Goal: Transaction & Acquisition: Purchase product/service

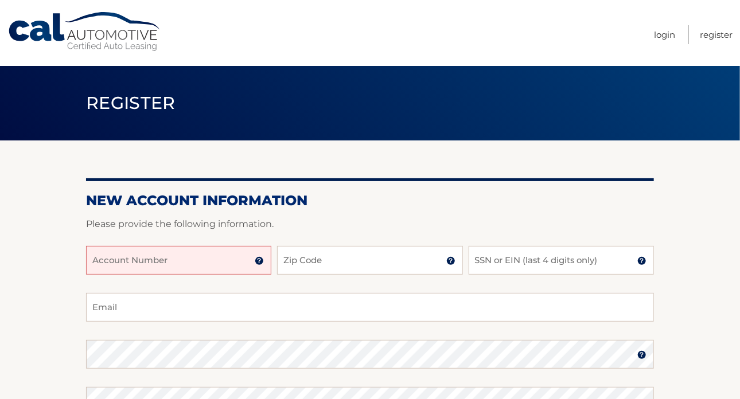
click at [205, 263] on input "Account Number" at bounding box center [178, 260] width 185 height 29
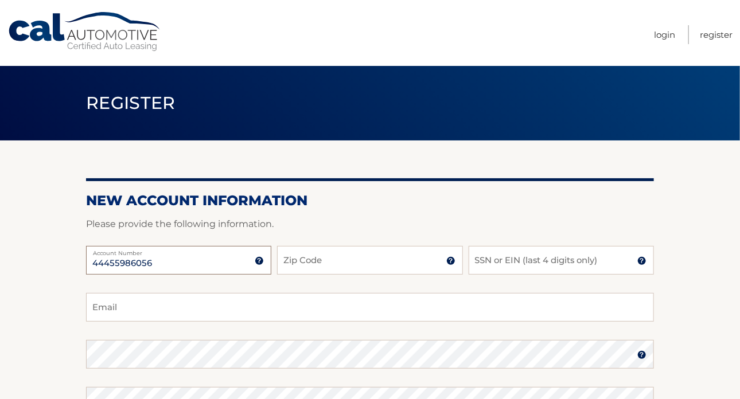
type input "44455986056"
click at [358, 264] on input "Zip Code" at bounding box center [369, 260] width 185 height 29
type input "14103"
click at [545, 270] on input "SSN or EIN (last 4 digits only)" at bounding box center [560, 260] width 185 height 29
type input "8118"
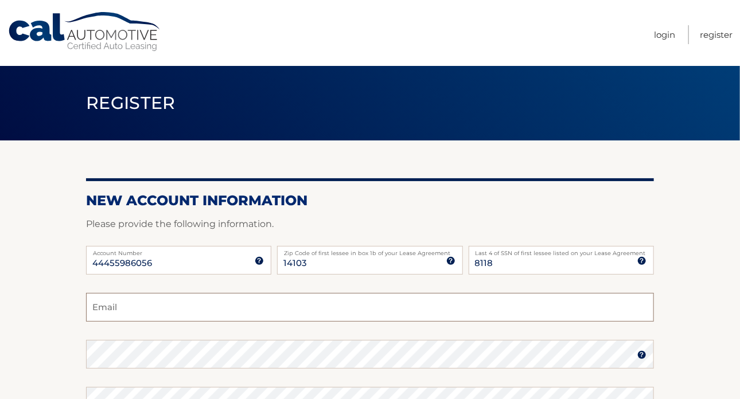
click at [237, 308] on input "Email" at bounding box center [370, 307] width 568 height 29
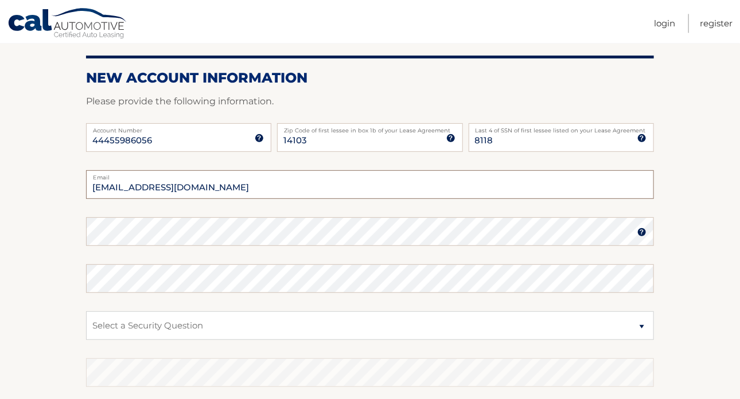
scroll to position [123, 0]
type input "charliegirl322@yahoo.com"
click at [86, 311] on select "Select a Security Question What was the name of your elementary school? What is…" at bounding box center [370, 325] width 568 height 29
select select "1"
click option "What was the name of your elementary school?" at bounding box center [0, 0] width 0 height 0
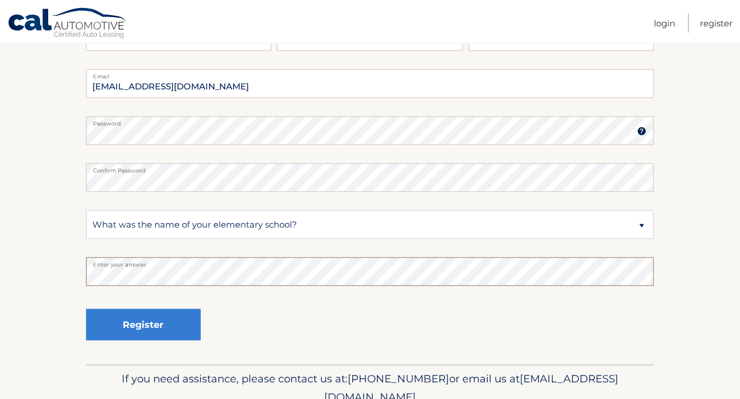
scroll to position [276, 0]
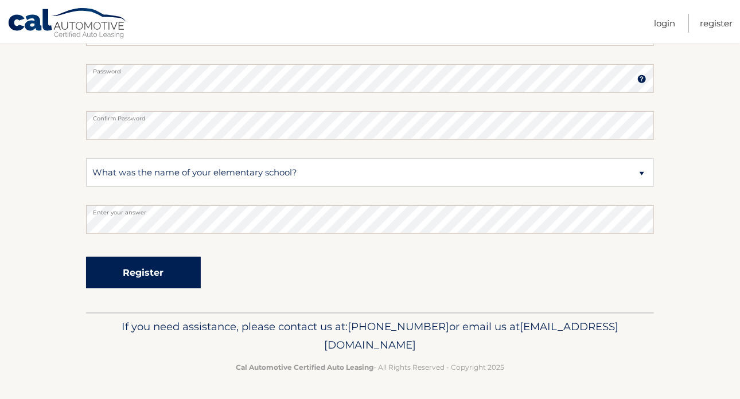
click at [127, 270] on button "Register" at bounding box center [143, 273] width 115 height 32
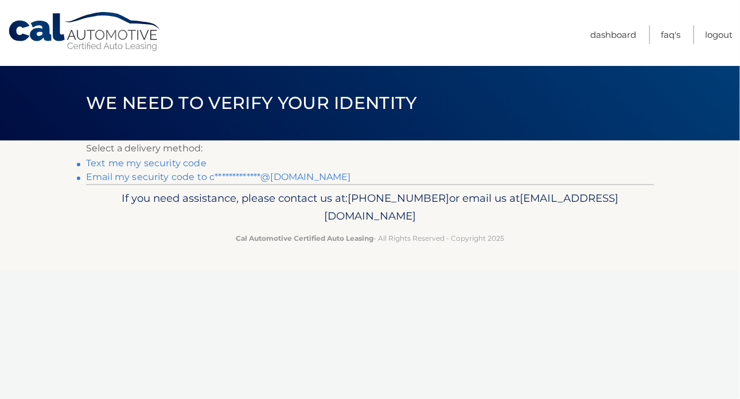
click at [134, 167] on link "Text me my security code" at bounding box center [146, 163] width 120 height 11
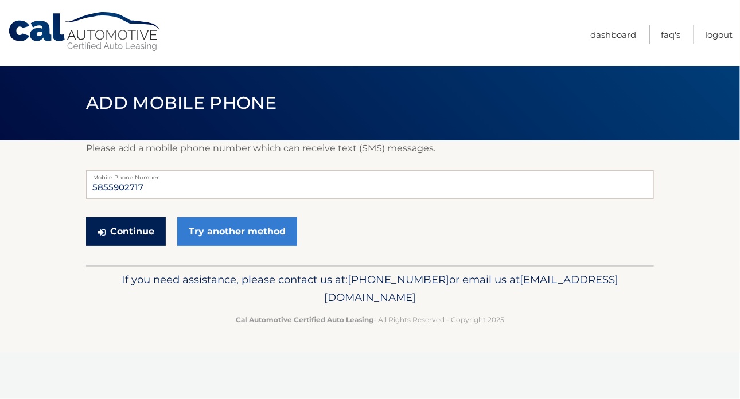
click at [116, 230] on button "Continue" at bounding box center [126, 231] width 80 height 29
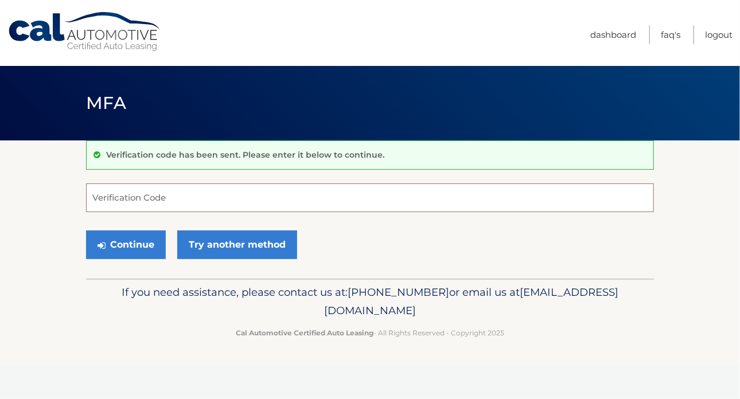
click at [146, 204] on input "Verification Code" at bounding box center [370, 197] width 568 height 29
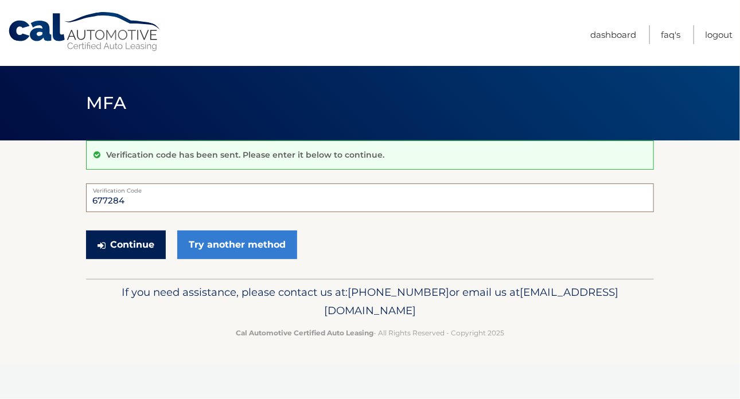
type input "677284"
click at [113, 248] on button "Continue" at bounding box center [126, 245] width 80 height 29
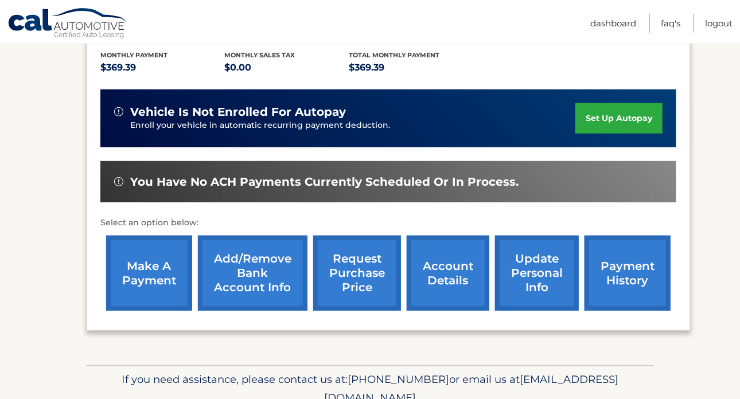
scroll to position [244, 0]
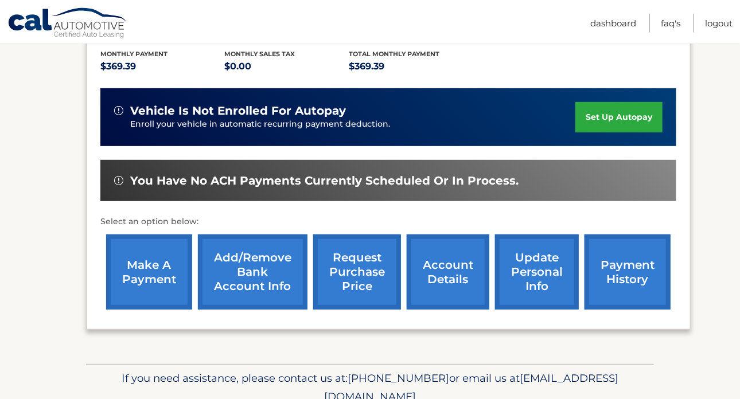
click at [134, 297] on link "make a payment" at bounding box center [149, 272] width 86 height 75
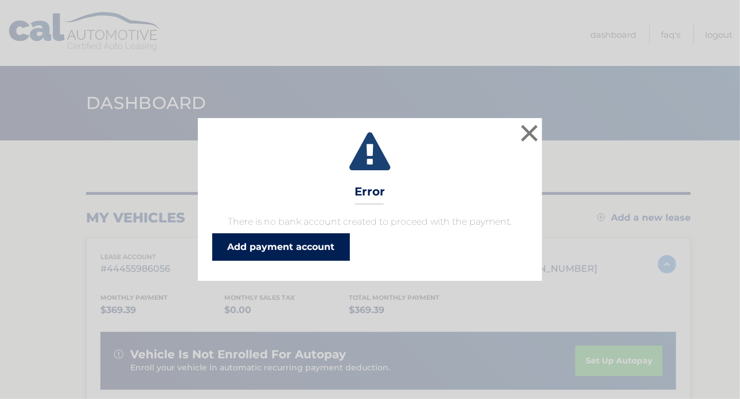
click at [255, 247] on link "Add payment account" at bounding box center [281, 247] width 138 height 28
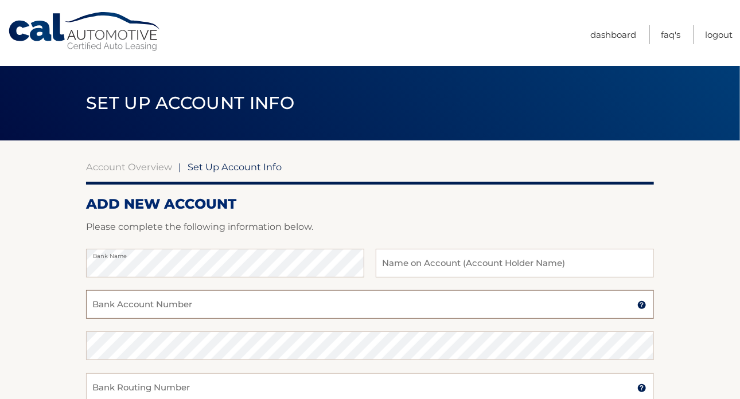
click at [117, 309] on input "Bank Account Number" at bounding box center [370, 304] width 568 height 29
type input "10840001120638"
click at [122, 393] on input "Bank Routing Number" at bounding box center [370, 387] width 568 height 29
type input "222381293"
click at [439, 265] on input "text" at bounding box center [515, 263] width 278 height 29
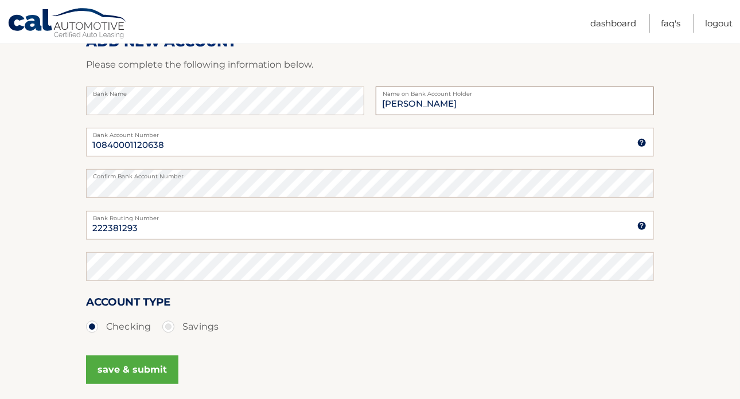
scroll to position [173, 0]
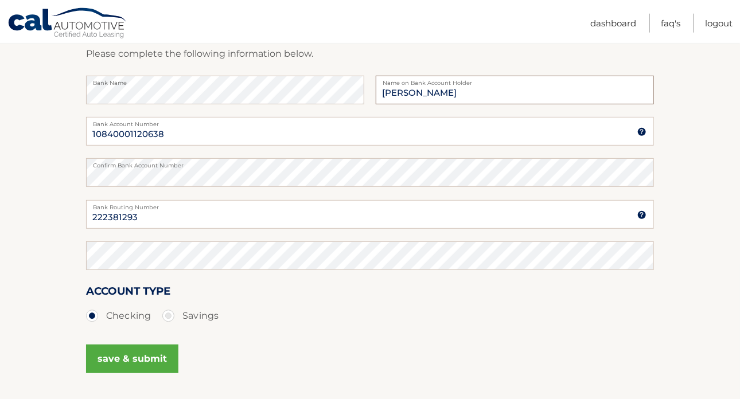
type input "[PERSON_NAME]"
click at [151, 361] on button "save & submit" at bounding box center [132, 359] width 92 height 29
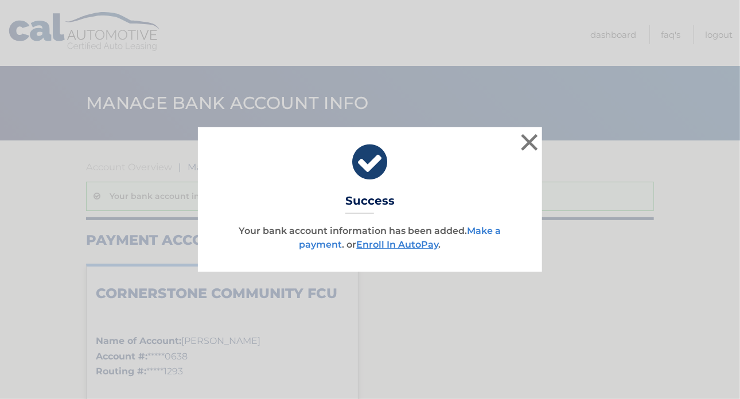
click at [319, 244] on link "Make a payment" at bounding box center [400, 237] width 202 height 25
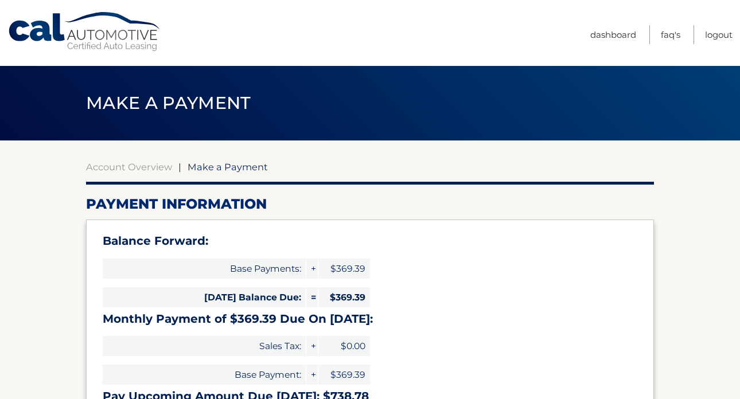
select select "YjUyMTYwZWMtMTE0Yi00NGU4LTllZmUtNTg2MjAwZTkxMjgx"
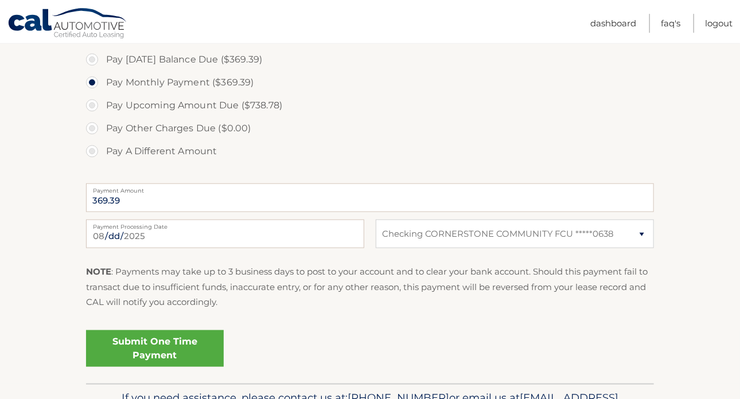
scroll to position [392, 0]
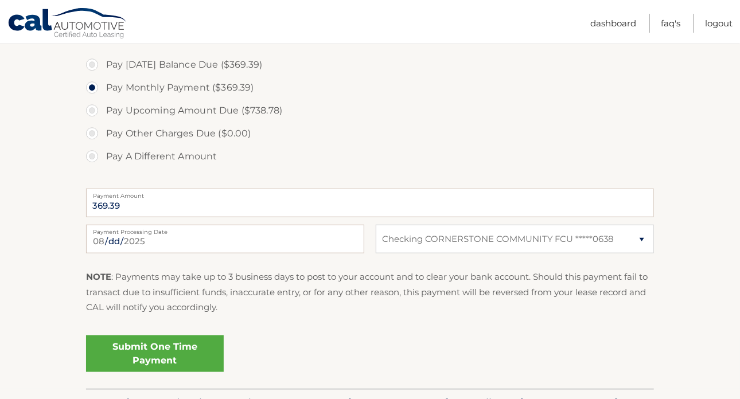
click at [91, 61] on label "Pay Today's Balance Due ($369.39)" at bounding box center [370, 64] width 568 height 23
click at [91, 61] on input "Pay Today's Balance Due ($369.39)" at bounding box center [96, 62] width 11 height 18
radio input "true"
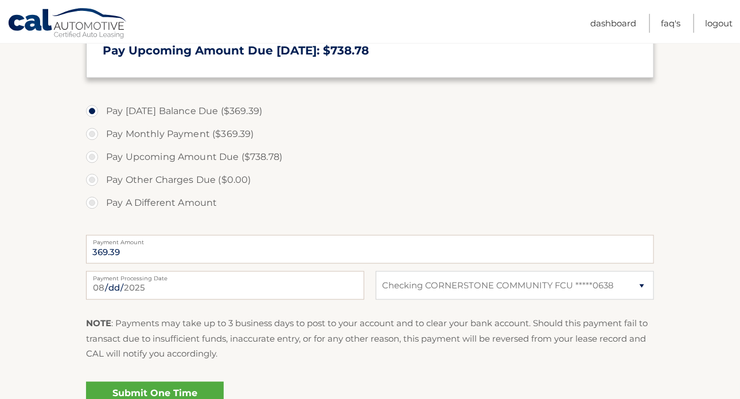
scroll to position [400, 0]
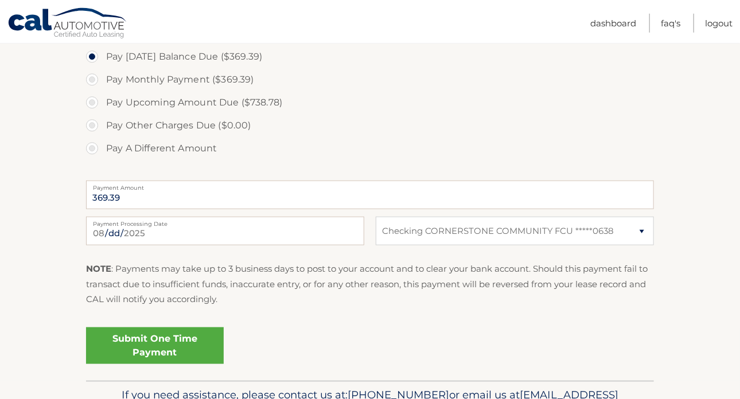
click at [185, 348] on link "Submit One Time Payment" at bounding box center [155, 345] width 138 height 37
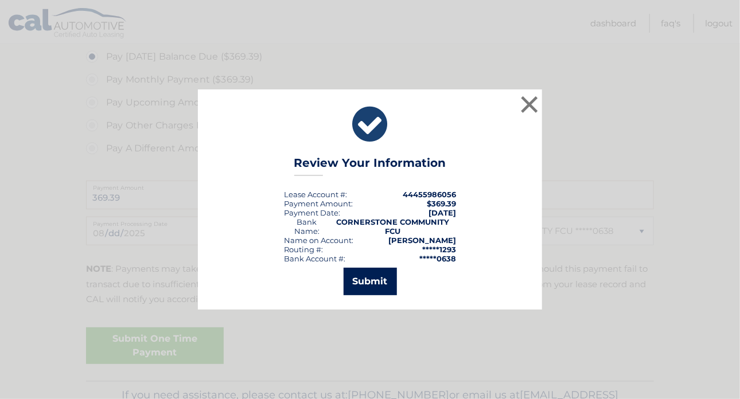
click at [377, 284] on button "Submit" at bounding box center [369, 282] width 53 height 28
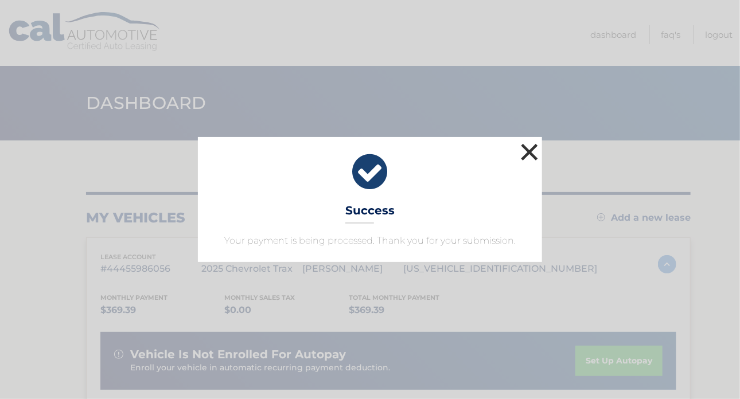
click at [530, 150] on button "×" at bounding box center [529, 151] width 23 height 23
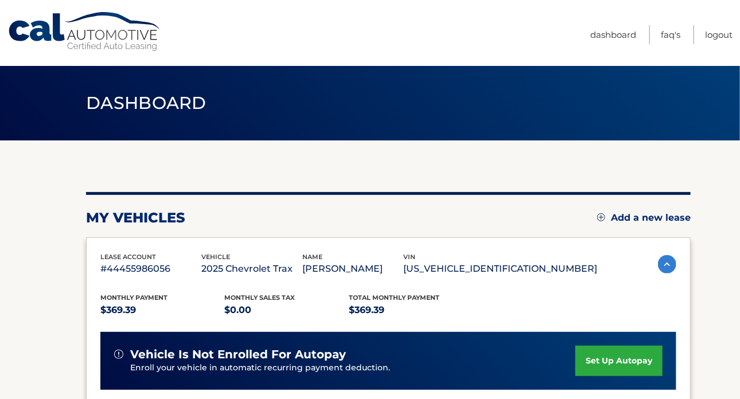
click at [403, 271] on p "[PERSON_NAME]" at bounding box center [352, 269] width 101 height 16
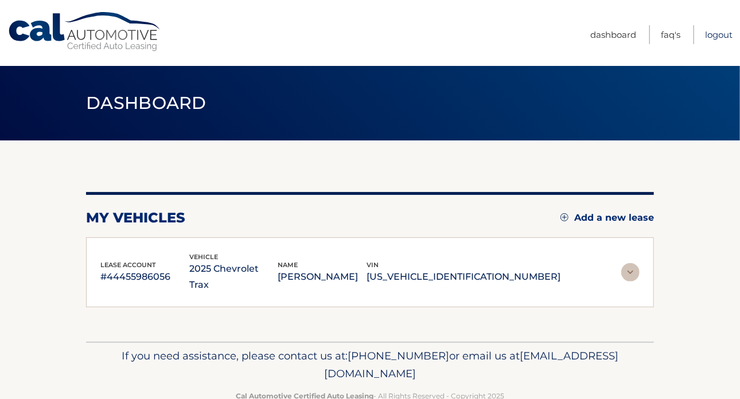
click at [724, 31] on link "Logout" at bounding box center [719, 34] width 28 height 19
